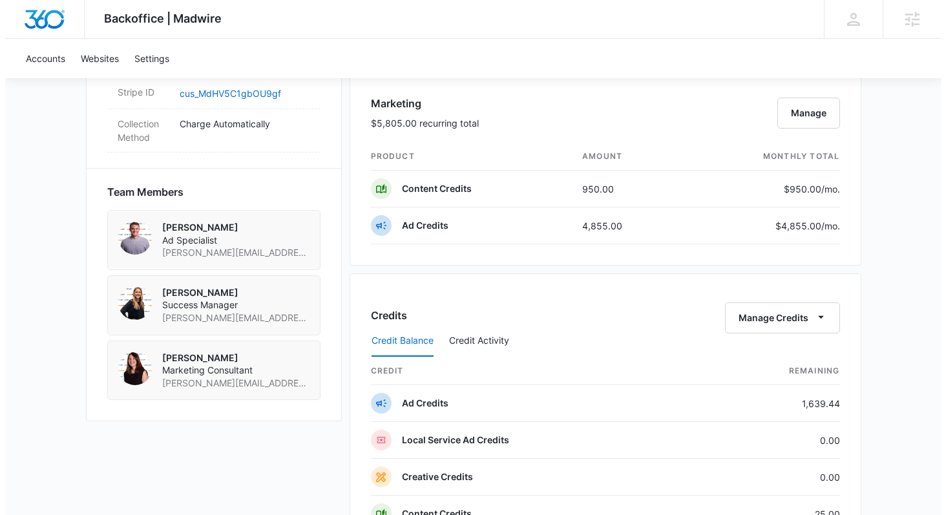
scroll to position [822, 0]
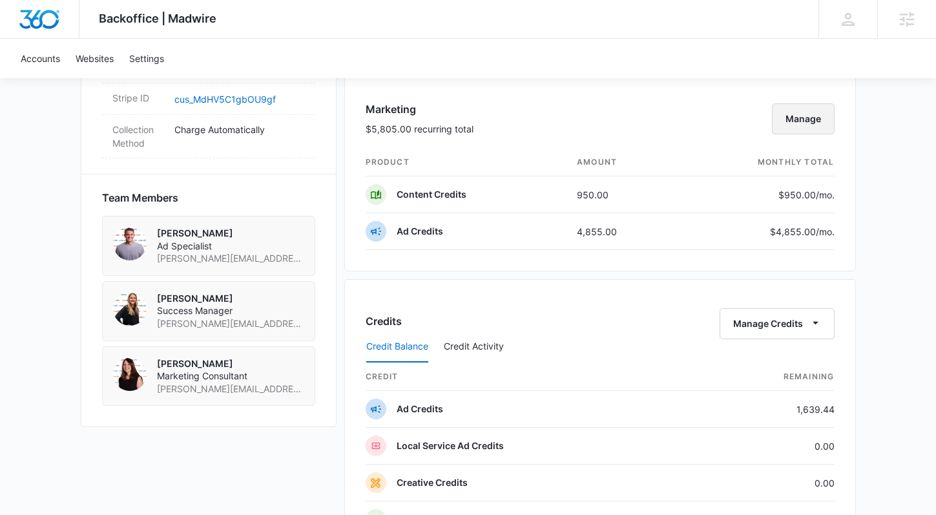
click at [815, 115] on button "Manage" at bounding box center [803, 118] width 63 height 31
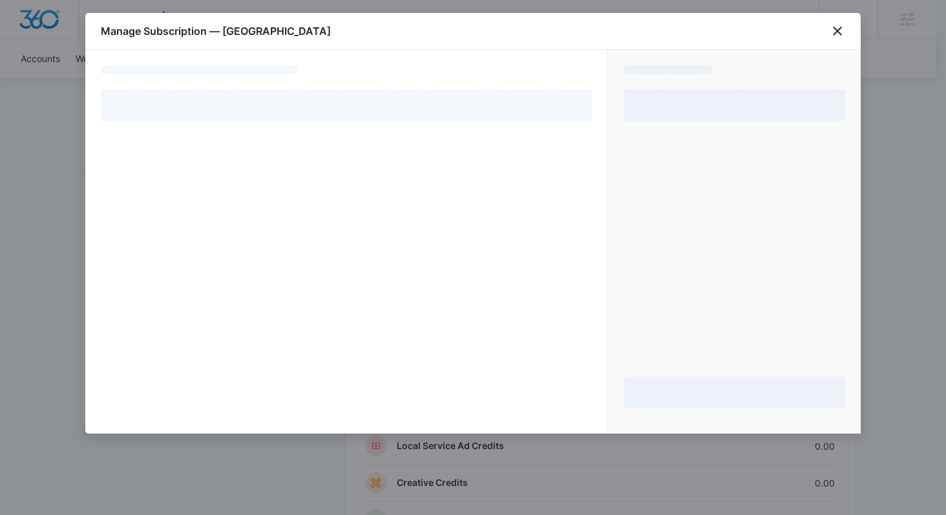
select select "pm_1QfprNA4n8RTgNjUaZi2iM6V"
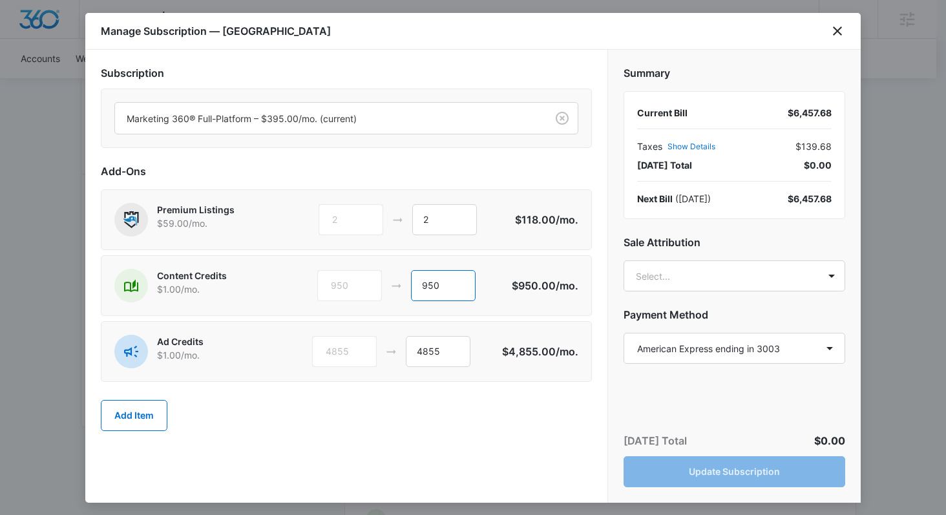
click at [448, 278] on input "950" at bounding box center [443, 285] width 65 height 31
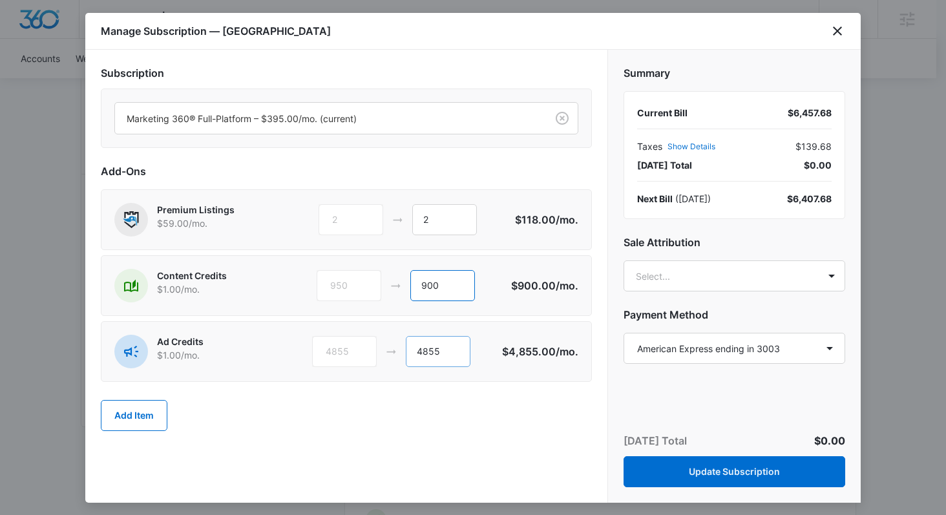
type input "900"
click at [448, 356] on input "4855" at bounding box center [438, 351] width 65 height 31
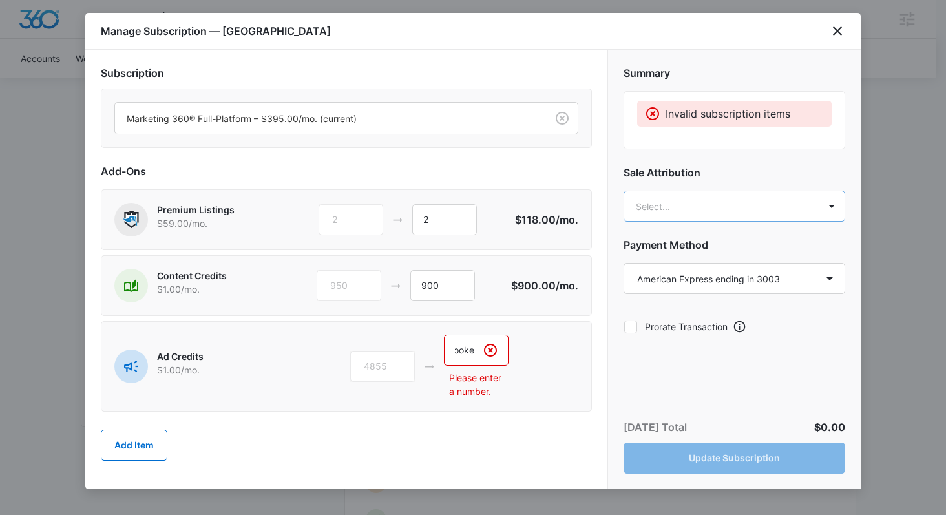
scroll to position [0, 44]
type input "[STREET_ADDRESS]"
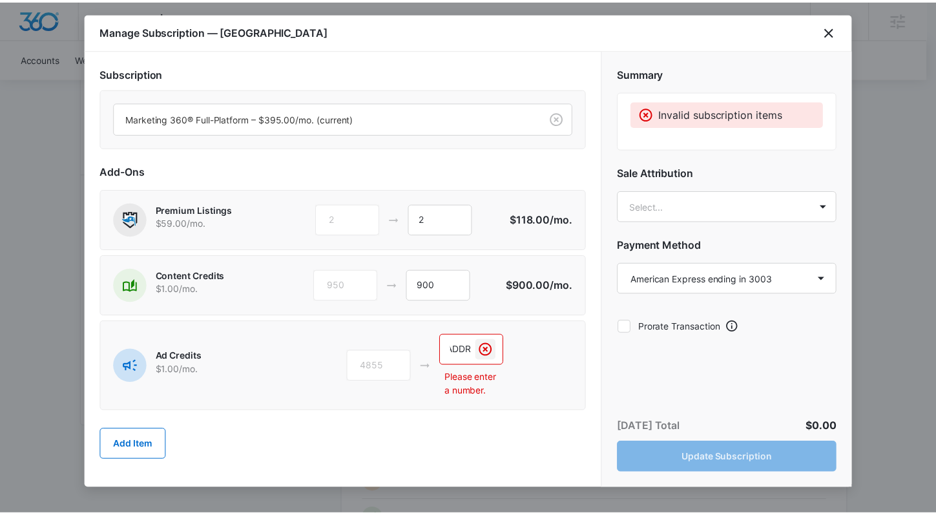
scroll to position [0, 0]
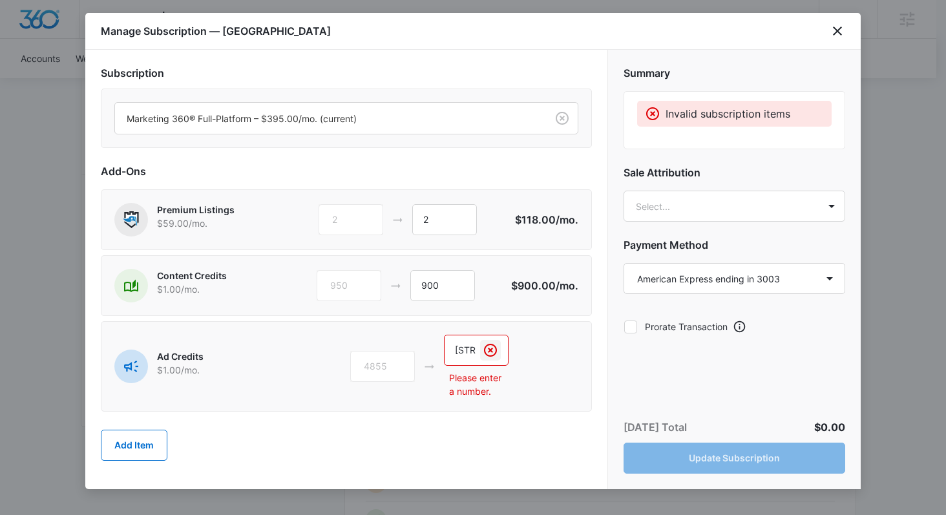
click at [492, 353] on icon "Clear" at bounding box center [491, 350] width 16 height 16
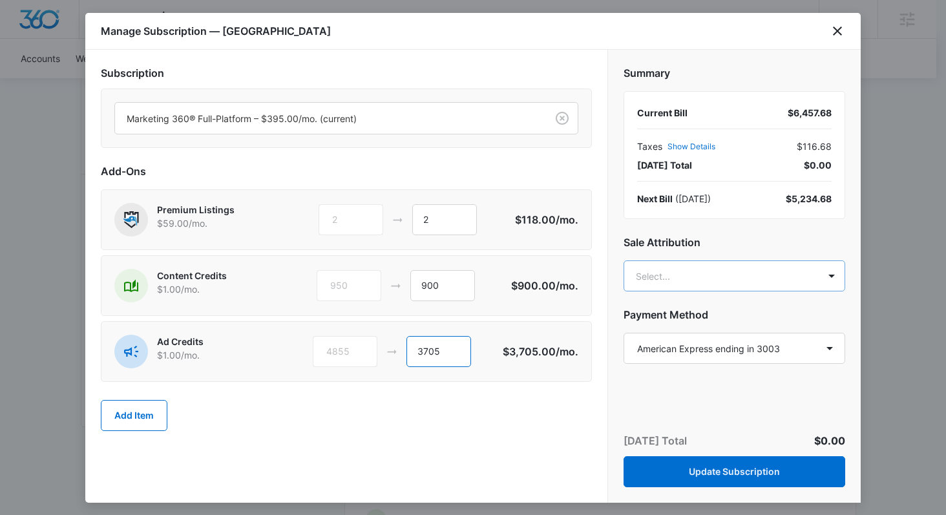
type input "3705"
click at [657, 278] on body "Backoffice | Madwire Apps Settings BP [PERSON_NAME] [PERSON_NAME][EMAIL_ADDRESS…" at bounding box center [473, 100] width 946 height 1844
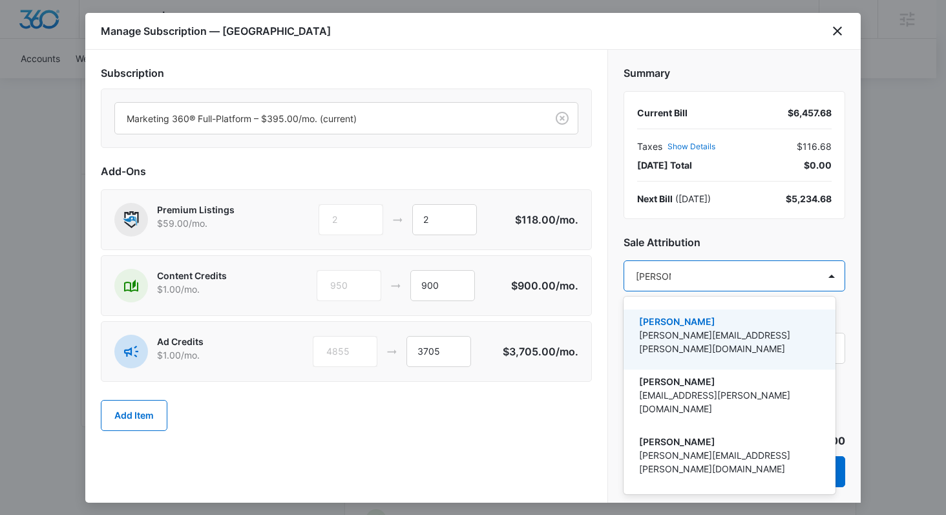
type input "[PERSON_NAME]"
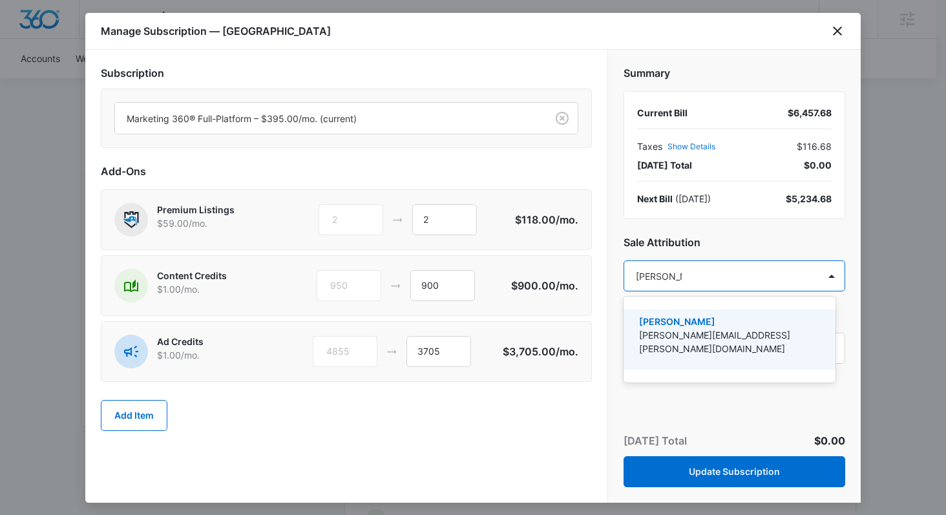
click at [672, 328] on p "[PERSON_NAME][EMAIL_ADDRESS][PERSON_NAME][DOMAIN_NAME]" at bounding box center [728, 341] width 178 height 27
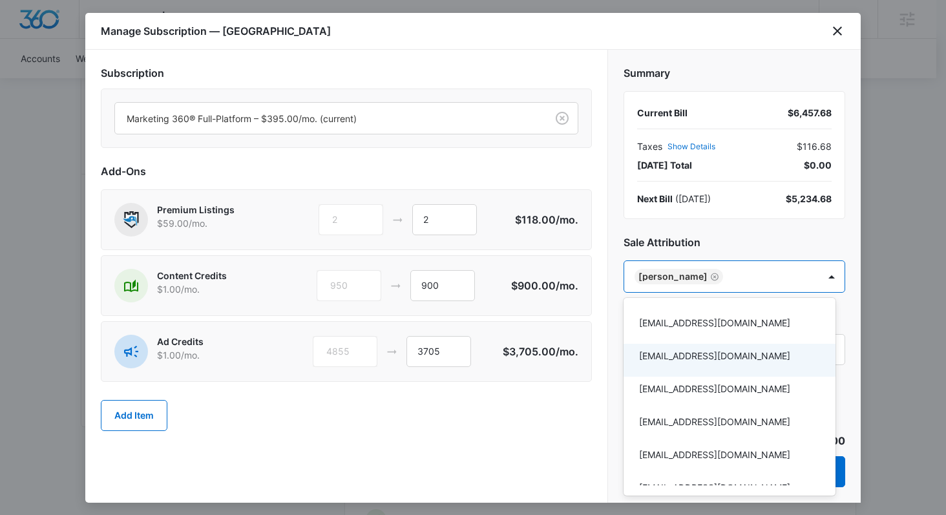
click at [543, 450] on div at bounding box center [473, 257] width 946 height 515
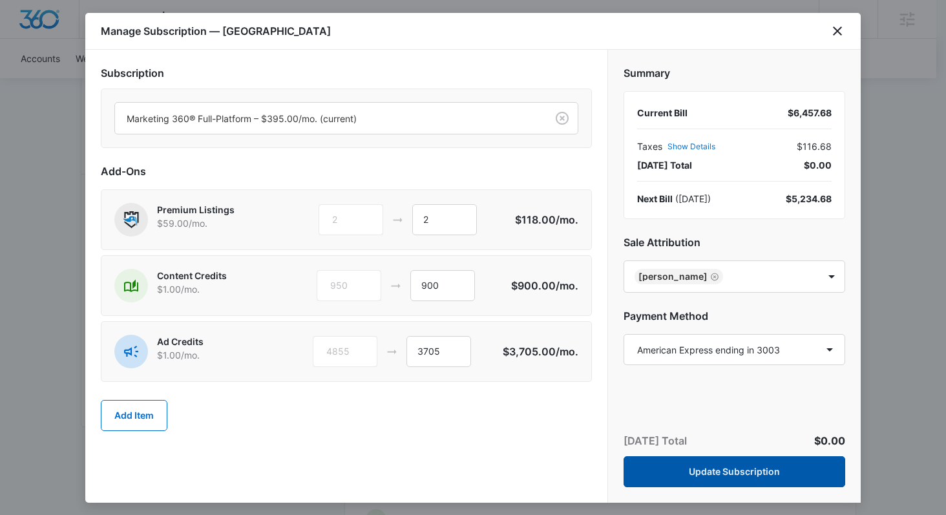
click at [773, 473] on button "Update Subscription" at bounding box center [734, 471] width 222 height 31
